Goal: Transaction & Acquisition: Purchase product/service

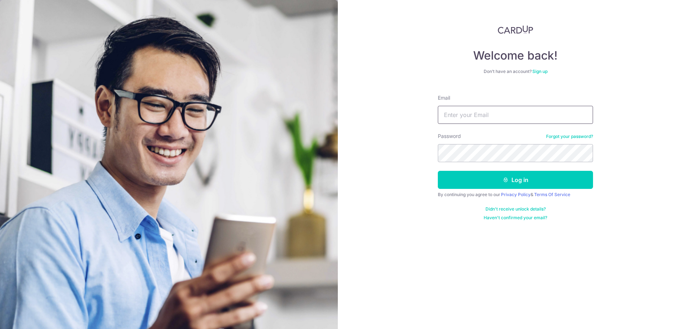
type input "abhilashlash69@gmail.com"
click at [591, 179] on div at bounding box center [529, 203] width 148 height 82
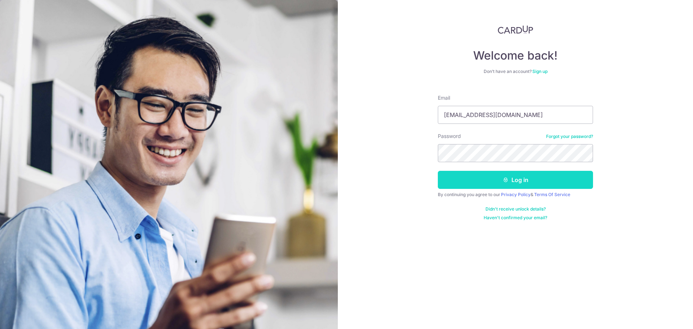
click at [534, 181] on button "Log in" at bounding box center [515, 180] width 155 height 18
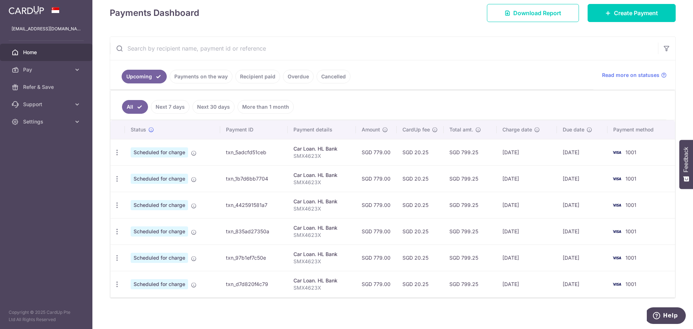
scroll to position [106, 0]
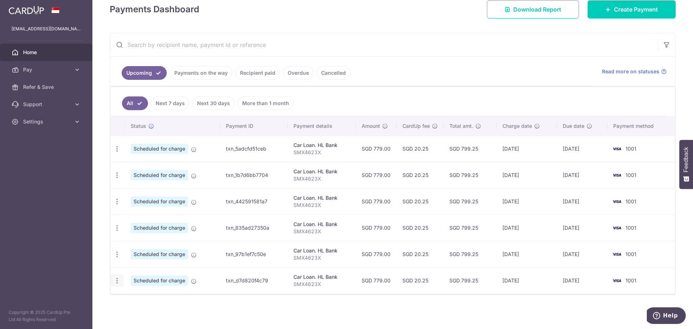
click at [113, 283] on div "Update payment Cancel payment" at bounding box center [116, 280] width 13 height 13
click at [116, 281] on icon "button" at bounding box center [117, 281] width 8 height 8
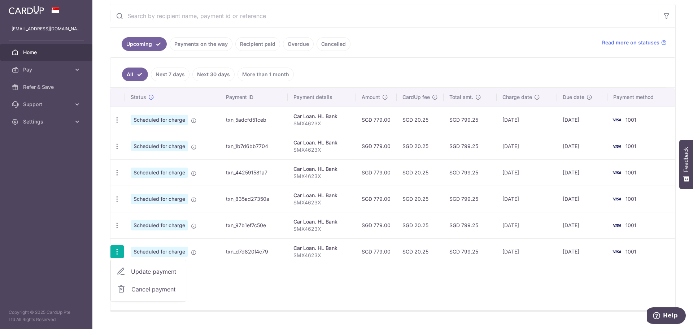
scroll to position [152, 0]
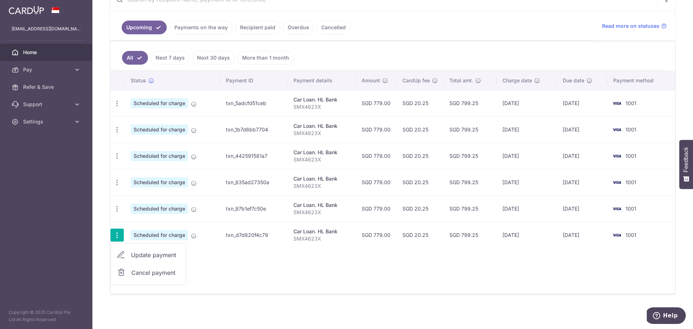
click at [138, 256] on span "Update payment" at bounding box center [155, 254] width 49 height 9
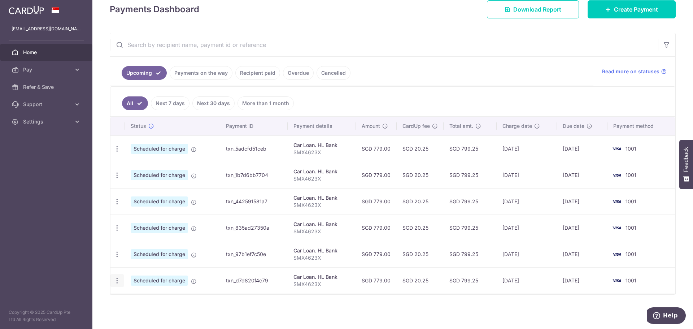
scroll to position [106, 0]
radio input "true"
type input "779.00"
type input "[DATE]"
type input "SMX4623X"
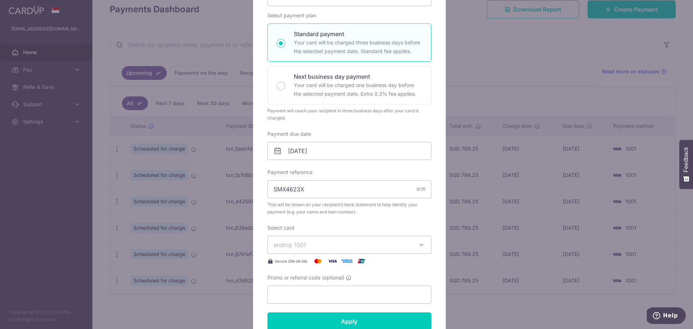
scroll to position [0, 0]
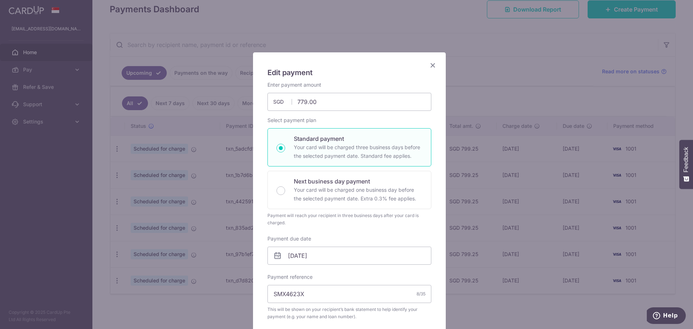
click at [428, 65] on icon "Close" at bounding box center [432, 65] width 9 height 9
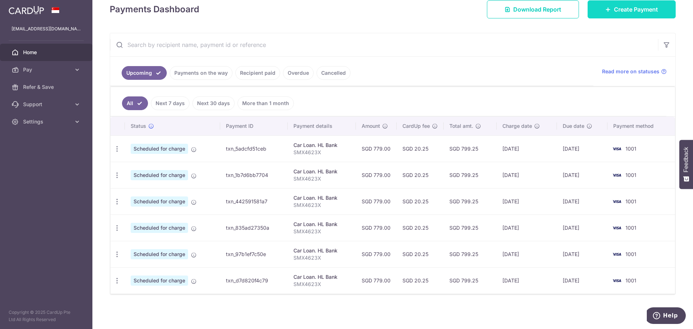
click at [620, 10] on span "Create Payment" at bounding box center [636, 9] width 44 height 9
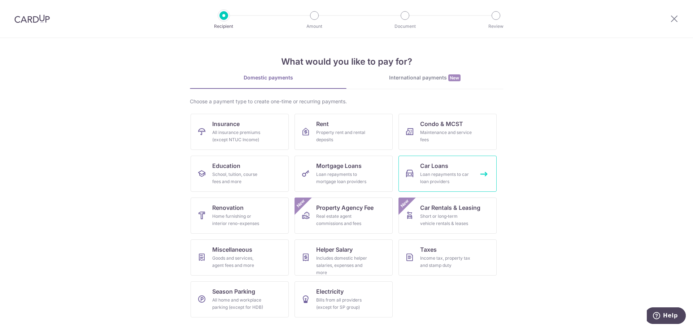
click at [439, 174] on div "Loan repayments to car loan providers" at bounding box center [446, 178] width 52 height 14
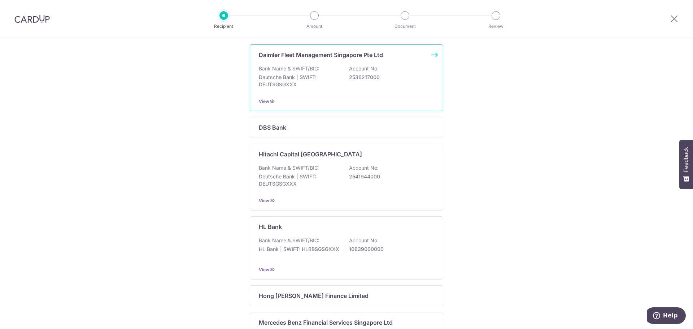
click at [360, 235] on div "HL Bank Bank Name & SWIFT/BIC: HL Bank | SWIFT: HLBBSGSGXXX Account No: 1063900…" at bounding box center [346, 247] width 193 height 63
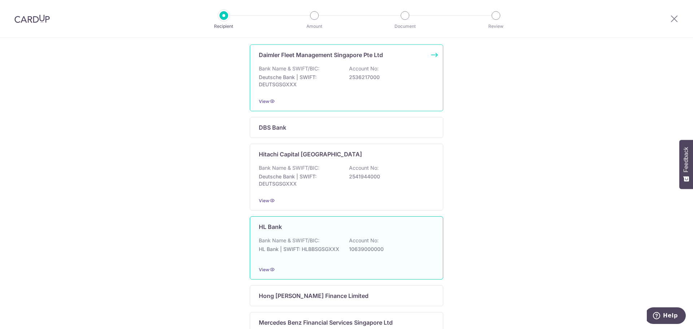
scroll to position [144, 0]
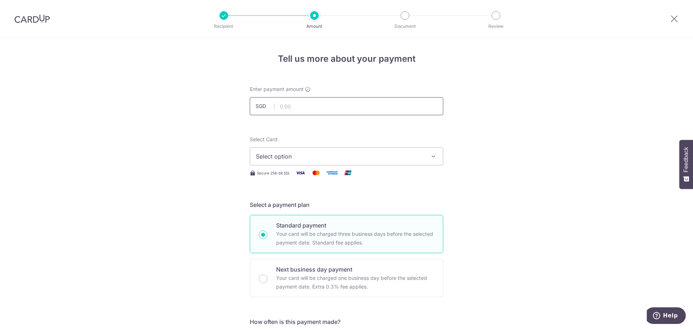
click at [315, 113] on input "text" at bounding box center [346, 106] width 193 height 18
type input "779.00"
click at [390, 156] on span "Select option" at bounding box center [340, 156] width 168 height 9
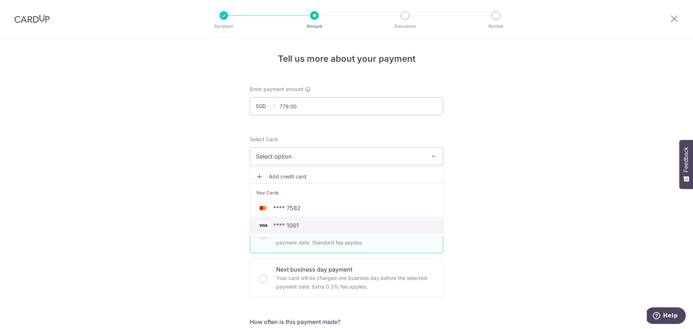
click at [277, 226] on span "**** 1001" at bounding box center [286, 225] width 26 height 9
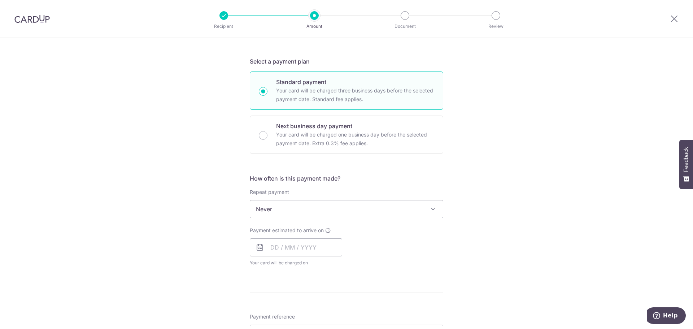
click at [312, 210] on span "Never" at bounding box center [346, 208] width 193 height 17
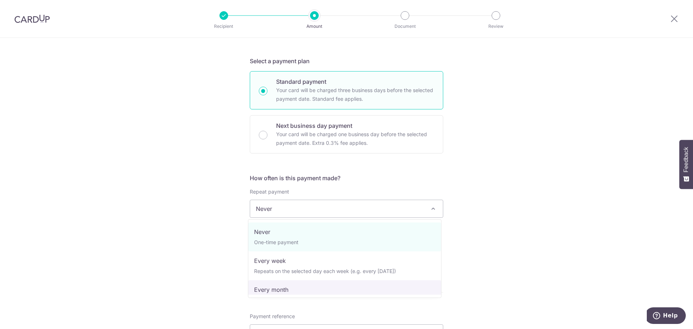
select select "3"
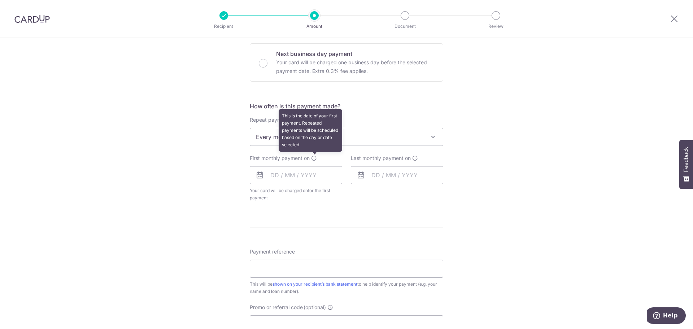
scroll to position [216, 0]
click at [314, 157] on icon at bounding box center [314, 158] width 6 height 6
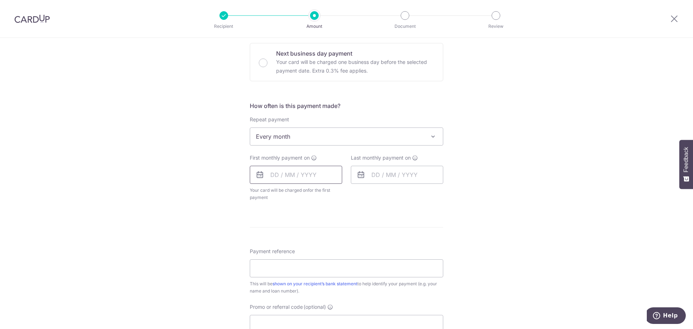
click at [270, 173] on input "text" at bounding box center [296, 175] width 92 height 18
click at [257, 174] on icon at bounding box center [259, 174] width 9 height 9
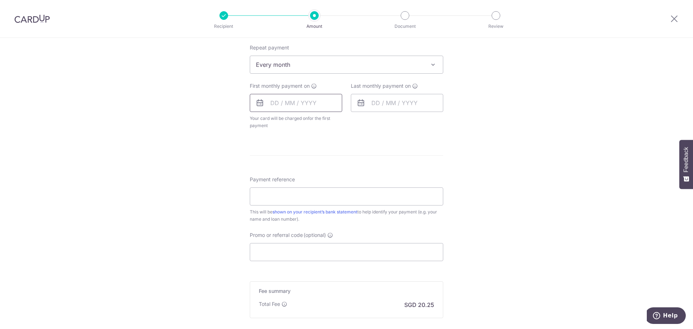
click at [268, 104] on input "text" at bounding box center [296, 103] width 92 height 18
click at [327, 124] on select "2025 2026 2027 2028 2029 2030 2031 2032 2033 2034 2035" at bounding box center [324, 122] width 19 height 6
click at [291, 122] on select "Jan Feb Mar Apr May Jun Jul Aug Sep Oct Nov Dec" at bounding box center [290, 122] width 19 height 6
click at [289, 119] on select "Jan Feb Mar Apr May Jun Jul Aug Sep Oct Nov Dec" at bounding box center [290, 122] width 19 height 6
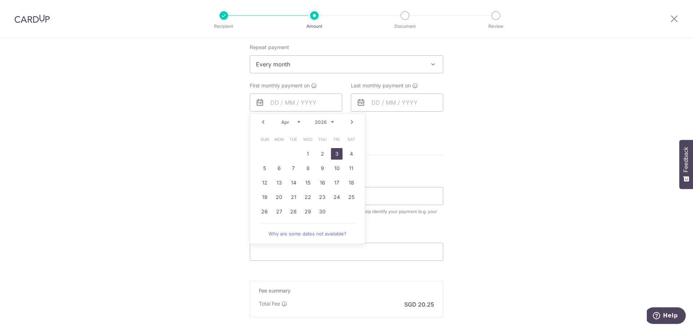
click at [331, 152] on link "3" at bounding box center [337, 154] width 12 height 12
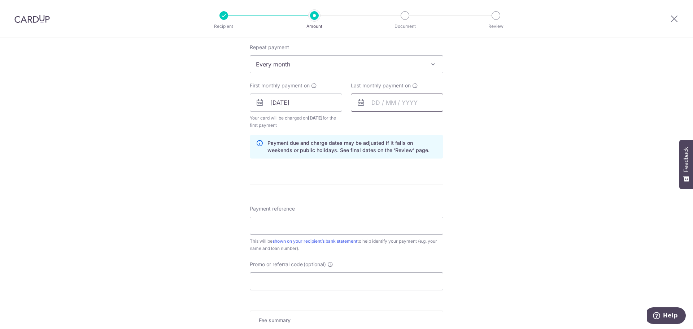
click at [413, 105] on input "text" at bounding box center [397, 102] width 92 height 18
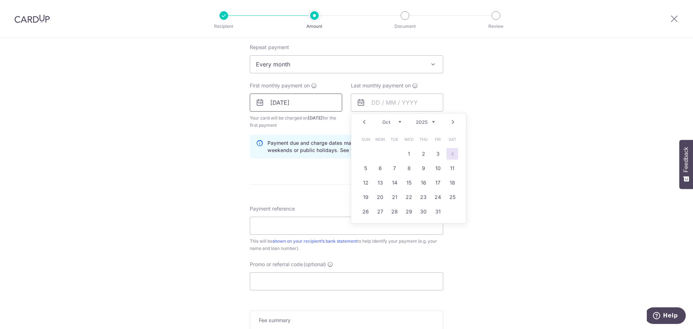
click at [327, 104] on input "03/04/2026" at bounding box center [296, 102] width 92 height 18
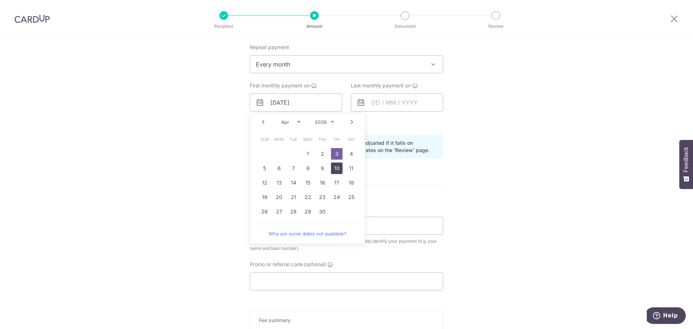
click at [333, 167] on link "10" at bounding box center [337, 168] width 12 height 12
type input "[DATE]"
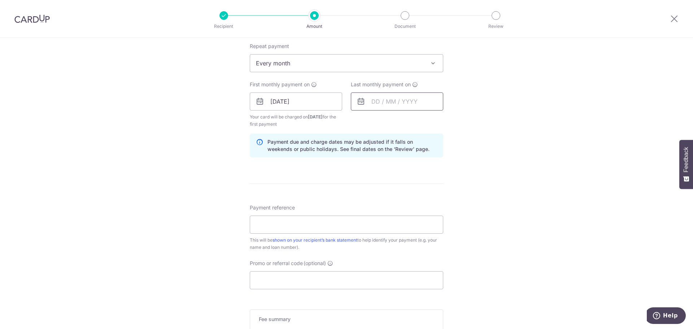
scroll to position [288, 0]
click at [411, 101] on input "text" at bounding box center [397, 102] width 92 height 18
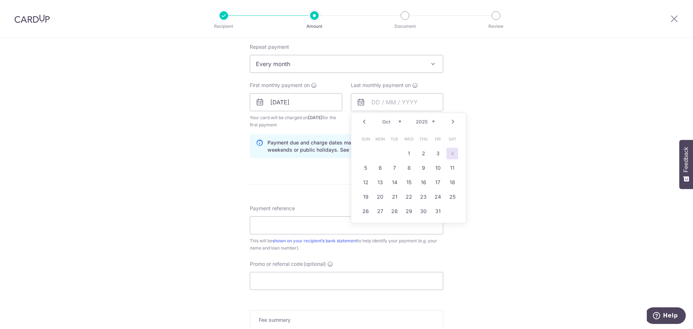
click at [420, 121] on select "2024 2025 2026 2027 2028 2029 2030 2031 2032 2033 2034 2035" at bounding box center [425, 122] width 19 height 6
click at [393, 122] on select "Jan Feb Mar Apr May Jun Jul Aug Sep Oct Nov Dec" at bounding box center [391, 122] width 19 height 6
click at [364, 183] on link "10" at bounding box center [366, 182] width 12 height 12
type input "[DATE]"
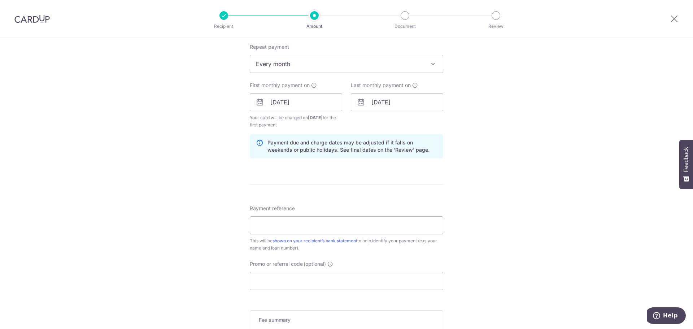
click at [482, 131] on div "Tell us more about your payment Enter payment amount SGD 779.00 779.00 Select C…" at bounding box center [346, 95] width 693 height 690
click at [323, 228] on input "Payment reference" at bounding box center [346, 225] width 193 height 18
type input "SMX4623X"
click at [219, 223] on div "Tell us more about your payment Enter payment amount SGD 779.00 779.00 Select C…" at bounding box center [346, 95] width 693 height 690
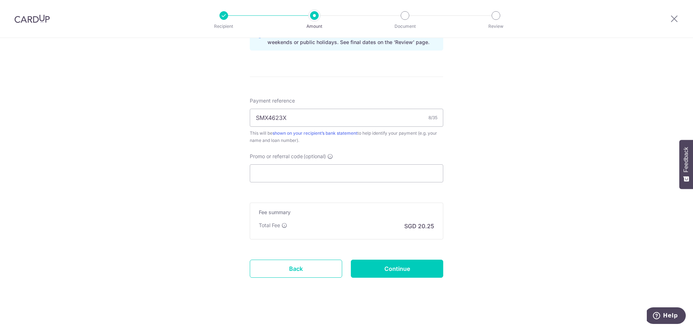
scroll to position [396, 0]
click at [403, 270] on input "Continue" at bounding box center [397, 268] width 92 height 18
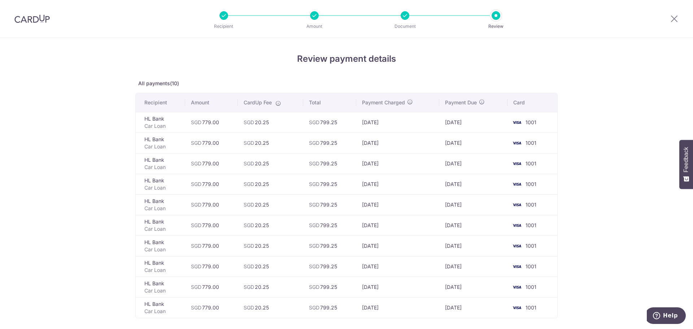
click at [44, 111] on div "Review payment details All payments(10) Recipient Amount CardUp Fee Total Payme…" at bounding box center [346, 238] width 693 height 401
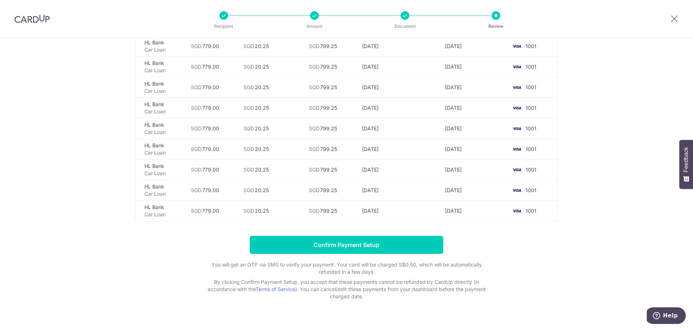
scroll to position [110, 0]
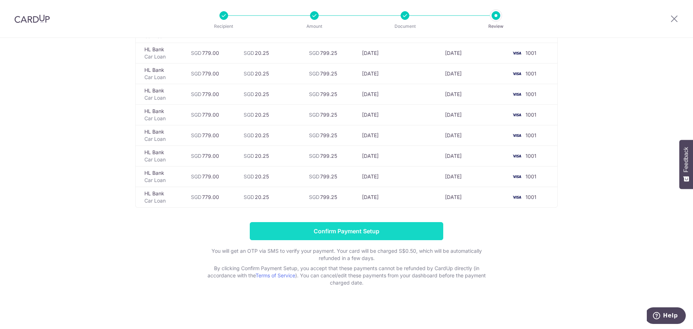
click at [359, 238] on input "Confirm Payment Setup" at bounding box center [346, 231] width 193 height 18
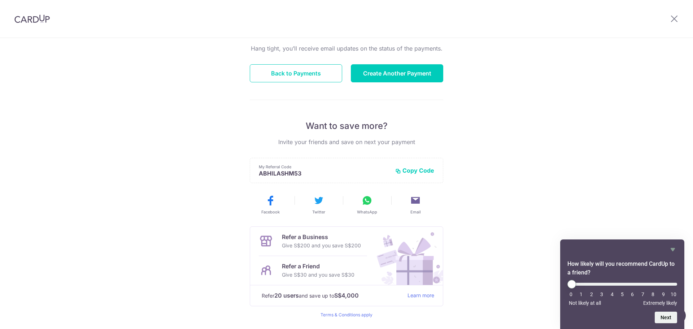
scroll to position [72, 0]
click at [299, 79] on button "Back to Payments" at bounding box center [296, 73] width 92 height 18
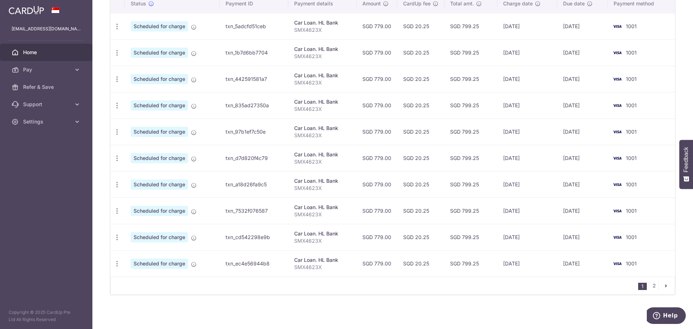
scroll to position [229, 0]
click at [649, 283] on link "2" at bounding box center [653, 285] width 9 height 9
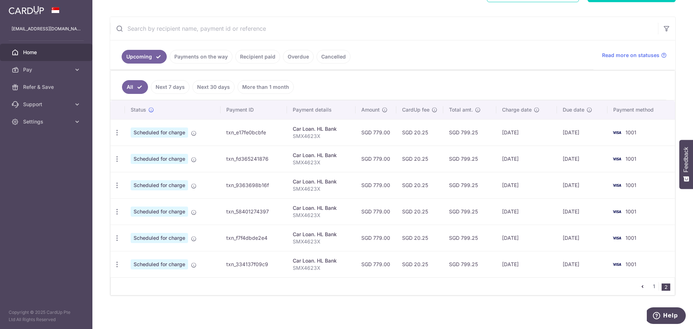
scroll to position [124, 0]
